Goal: Task Accomplishment & Management: Manage account settings

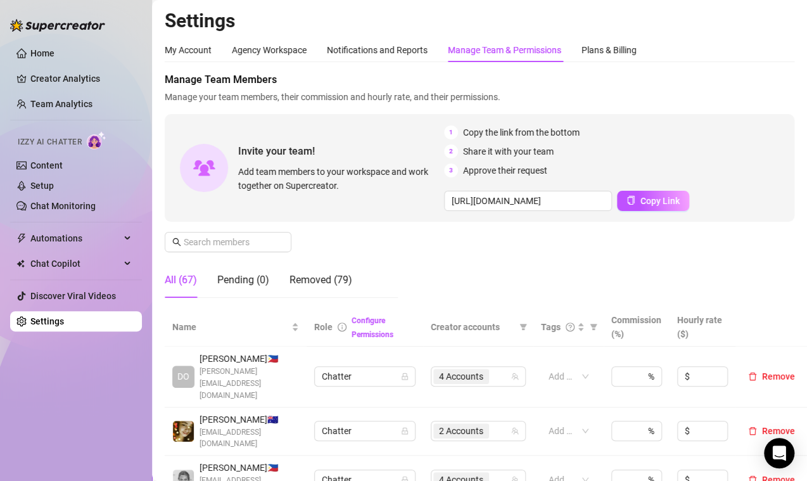
click at [146, 464] on aside "Home Creator Analytics Team Analytics Izzy AI Chatter Content Setup Chat Monito…" at bounding box center [76, 240] width 152 height 481
click at [604, 480] on html "Home Creator Analytics Team Analytics Izzy AI Chatter Content Setup Chat Monito…" at bounding box center [403, 240] width 807 height 481
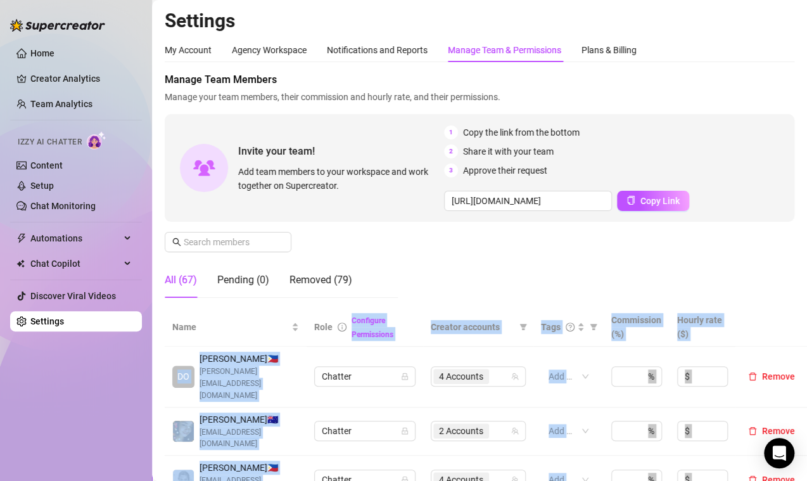
click at [777, 86] on span "Manage Team Members" at bounding box center [480, 79] width 630 height 15
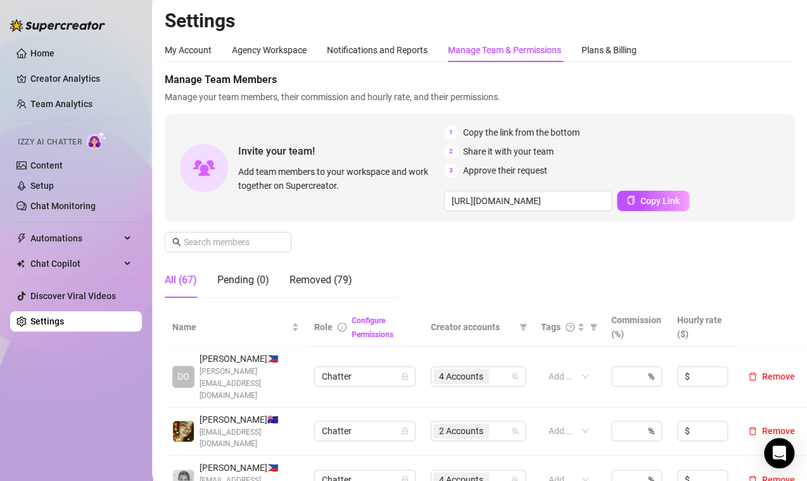
click at [99, 464] on div "Home Creator Analytics Team Analytics Izzy AI Chatter Content Setup Chat Monito…" at bounding box center [76, 234] width 132 height 469
click at [761, 23] on h2 "Settings" at bounding box center [480, 21] width 630 height 24
